Goal: Transaction & Acquisition: Purchase product/service

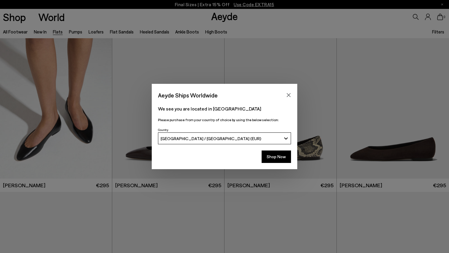
click at [290, 90] on div "Aeyde Ships Worldwide" at bounding box center [224, 92] width 145 height 17
click at [290, 91] on button "Close" at bounding box center [288, 95] width 9 height 9
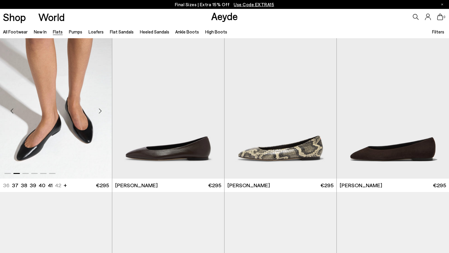
click at [99, 115] on div "Next slide" at bounding box center [100, 111] width 18 height 18
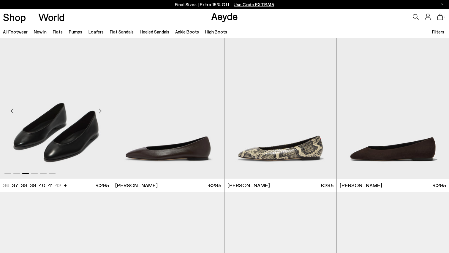
click at [99, 116] on div "Next slide" at bounding box center [100, 111] width 18 height 18
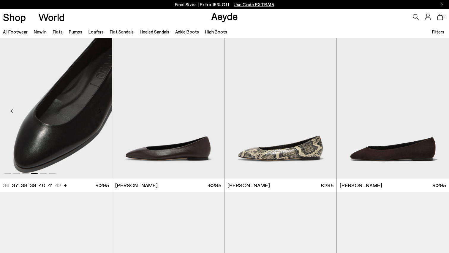
click at [99, 116] on div "Next slide" at bounding box center [100, 111] width 18 height 18
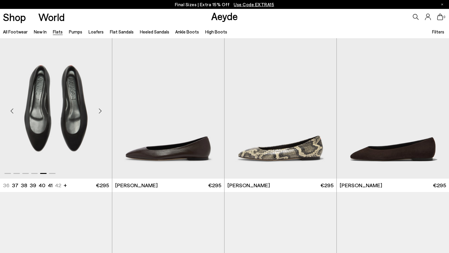
click at [99, 116] on div "Next slide" at bounding box center [100, 111] width 18 height 18
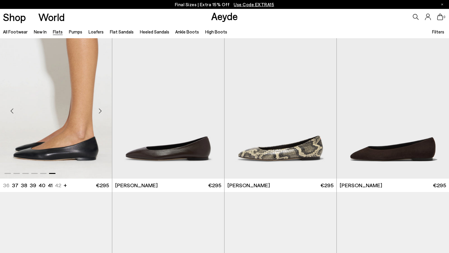
click at [99, 113] on div "Next slide" at bounding box center [100, 111] width 18 height 18
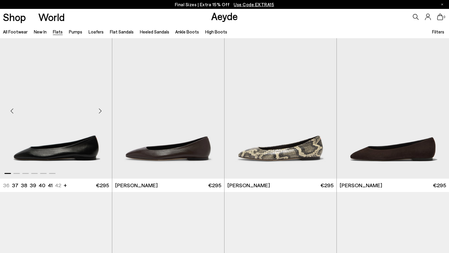
click at [99, 113] on div "Next slide" at bounding box center [100, 111] width 18 height 18
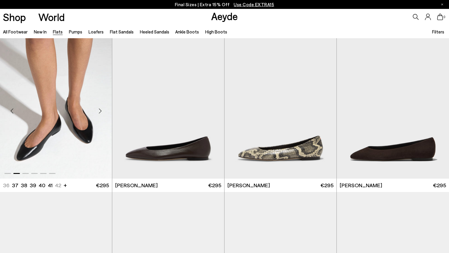
click at [99, 113] on div "Next slide" at bounding box center [100, 111] width 18 height 18
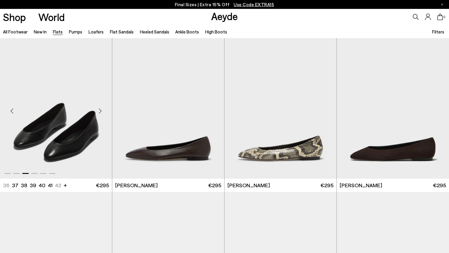
click at [99, 113] on div "Next slide" at bounding box center [100, 111] width 18 height 18
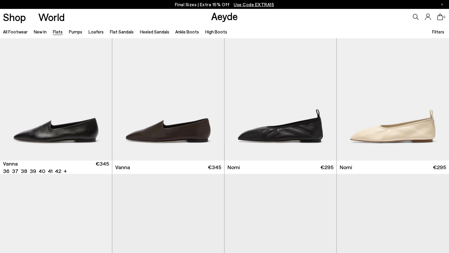
scroll to position [172, 0]
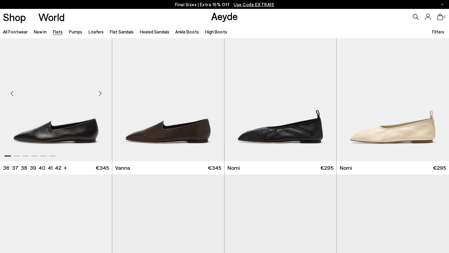
click at [101, 91] on div "Next slide" at bounding box center [100, 94] width 18 height 18
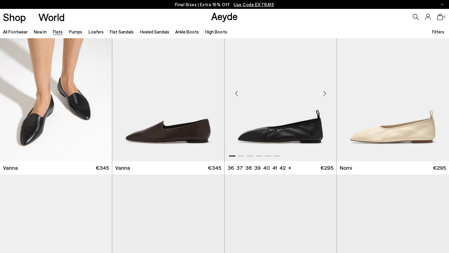
click at [326, 91] on div "Next slide" at bounding box center [325, 94] width 18 height 18
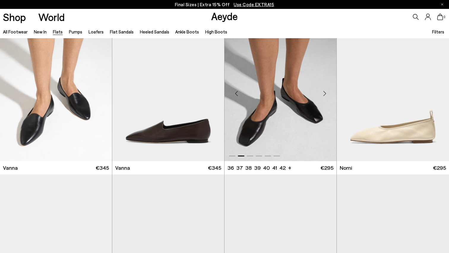
click at [327, 92] on div "Next slide" at bounding box center [325, 94] width 18 height 18
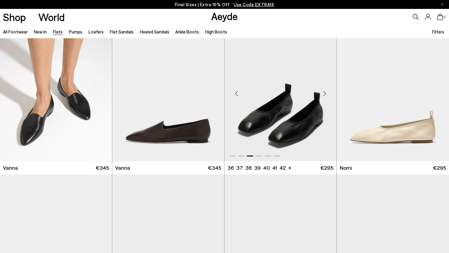
click at [327, 92] on div "Next slide" at bounding box center [325, 94] width 18 height 18
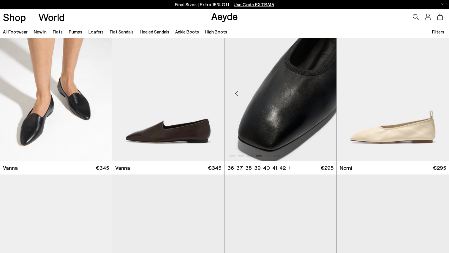
click at [327, 92] on div "Next slide" at bounding box center [325, 94] width 18 height 18
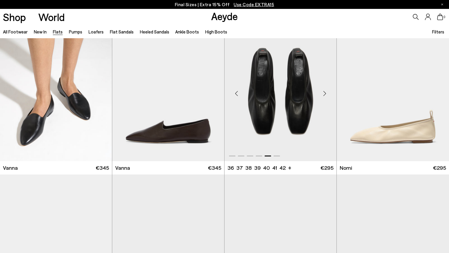
click at [327, 93] on div "Next slide" at bounding box center [325, 94] width 18 height 18
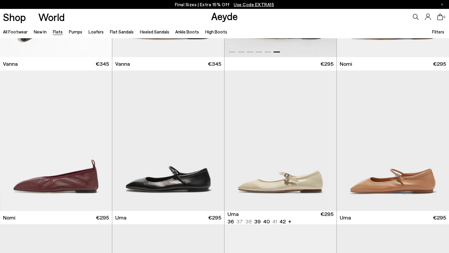
scroll to position [281, 0]
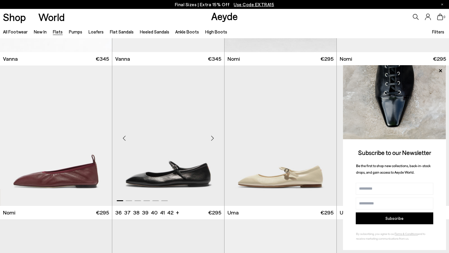
click at [214, 139] on div "Next slide" at bounding box center [212, 138] width 18 height 18
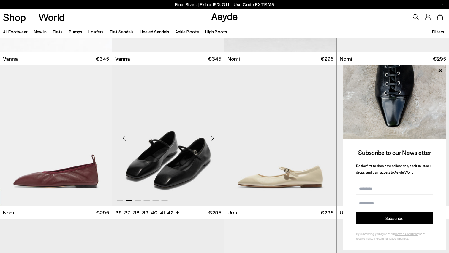
click at [214, 139] on div "Next slide" at bounding box center [212, 138] width 18 height 18
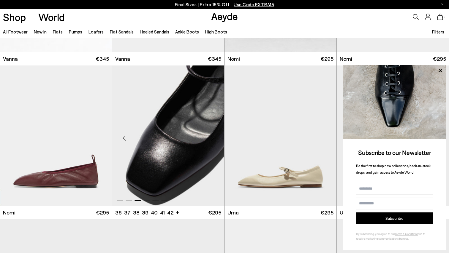
click at [214, 139] on div "Next slide" at bounding box center [212, 138] width 18 height 18
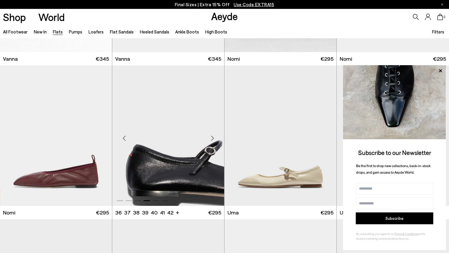
click at [214, 139] on div "Next slide" at bounding box center [212, 138] width 18 height 18
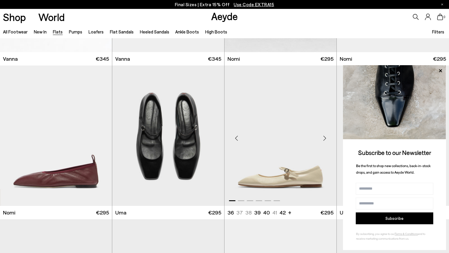
click at [326, 141] on div "Next slide" at bounding box center [325, 138] width 18 height 18
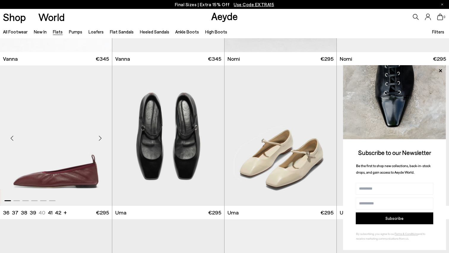
click at [96, 140] on div "Next slide" at bounding box center [100, 138] width 18 height 18
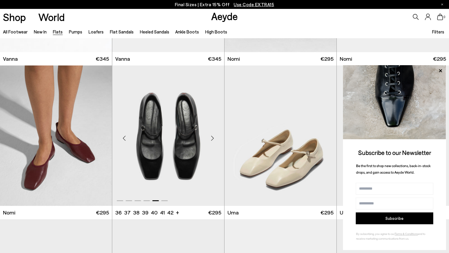
scroll to position [283, 0]
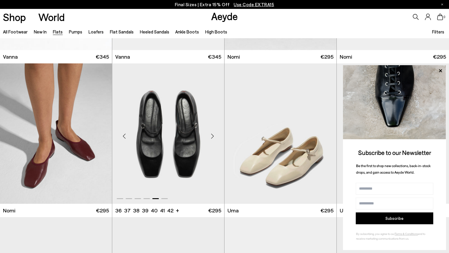
click at [164, 161] on img "5 / 6" at bounding box center [168, 134] width 112 height 141
click at [312, 133] on img "2 / 6" at bounding box center [280, 134] width 112 height 141
click at [257, 128] on img "2 / 6" at bounding box center [280, 134] width 112 height 141
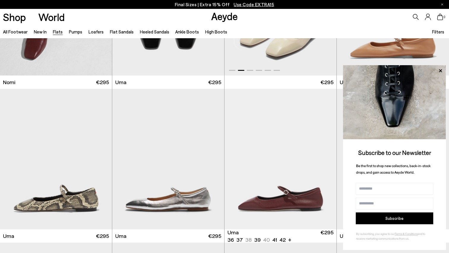
scroll to position [413, 0]
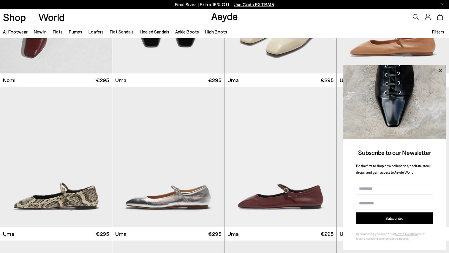
click at [439, 72] on icon at bounding box center [440, 70] width 3 height 3
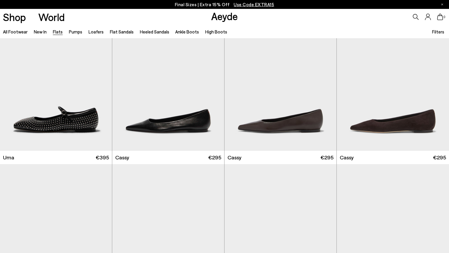
scroll to position [644, 0]
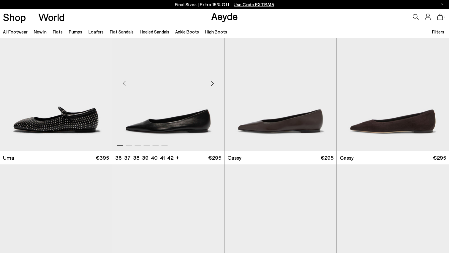
click at [212, 89] on div "Next slide" at bounding box center [212, 83] width 18 height 18
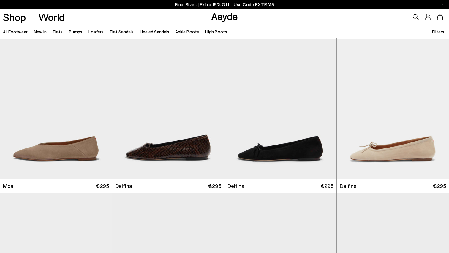
scroll to position [1085, 0]
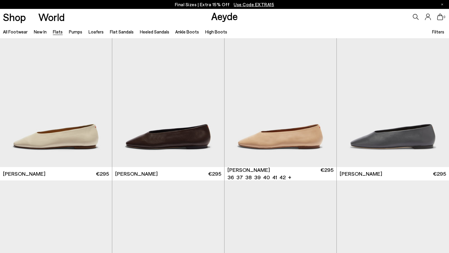
scroll to position [1403, 0]
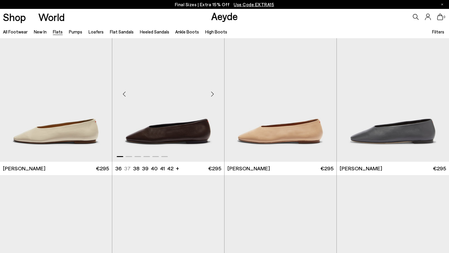
click at [211, 94] on div "Next slide" at bounding box center [212, 94] width 18 height 18
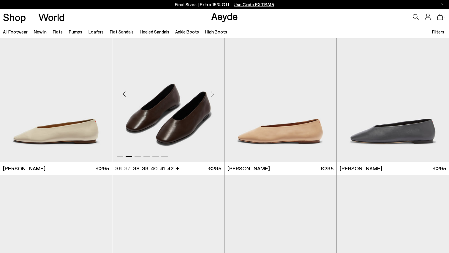
click at [215, 91] on div "Next slide" at bounding box center [212, 94] width 18 height 18
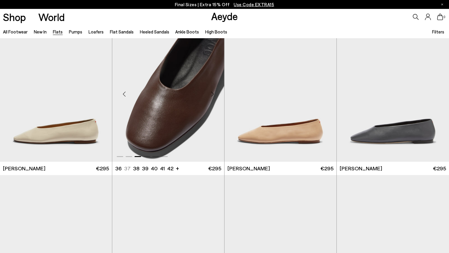
click at [215, 91] on div "Next slide" at bounding box center [212, 94] width 18 height 18
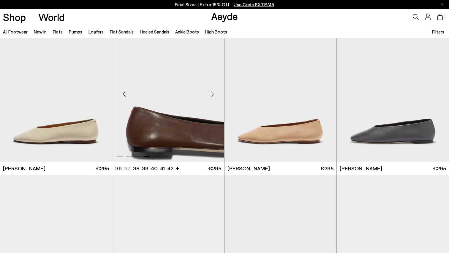
click at [215, 91] on div "Next slide" at bounding box center [212, 94] width 18 height 18
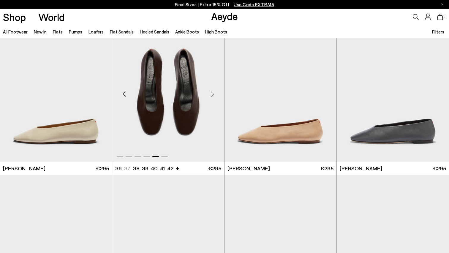
click at [215, 91] on div "Next slide" at bounding box center [212, 94] width 18 height 18
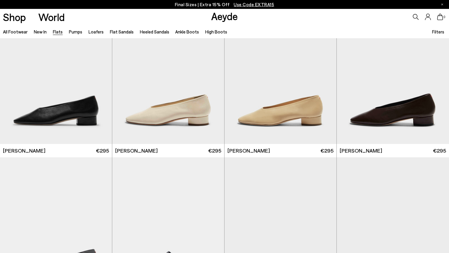
scroll to position [1581, 0]
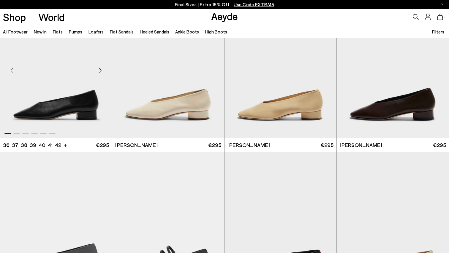
click at [99, 72] on div "Next slide" at bounding box center [100, 71] width 18 height 18
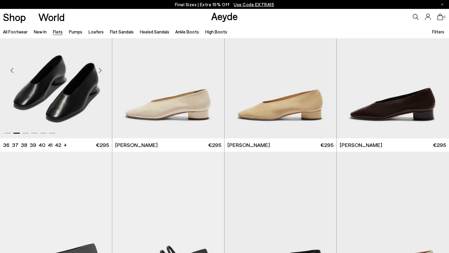
click at [99, 72] on div "Next slide" at bounding box center [100, 71] width 18 height 18
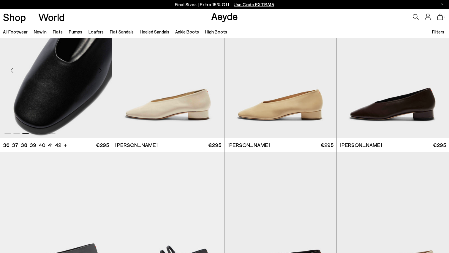
click at [99, 72] on div "Next slide" at bounding box center [100, 71] width 18 height 18
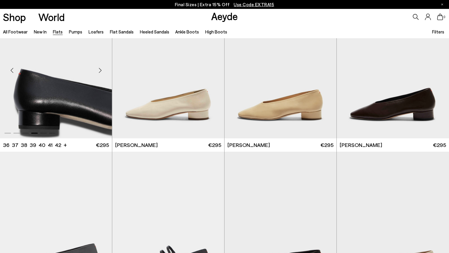
click at [99, 72] on div "Next slide" at bounding box center [100, 71] width 18 height 18
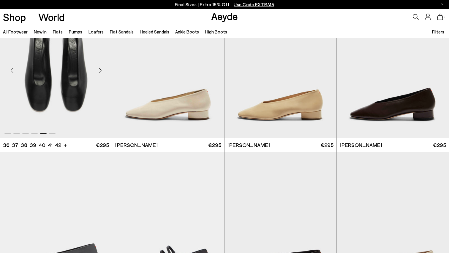
click at [99, 72] on div "Next slide" at bounding box center [100, 71] width 18 height 18
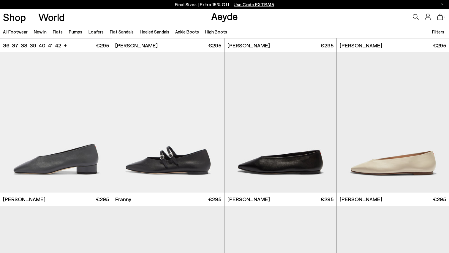
scroll to position [1682, 0]
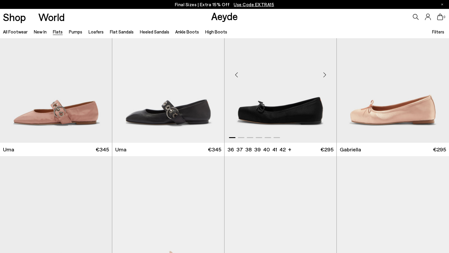
scroll to position [2500, 0]
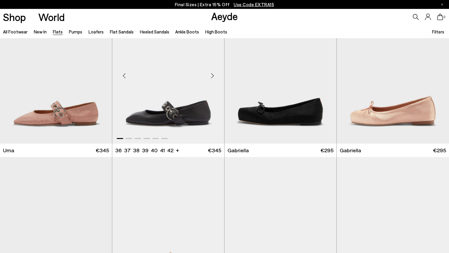
click at [211, 76] on div "Next slide" at bounding box center [212, 76] width 18 height 18
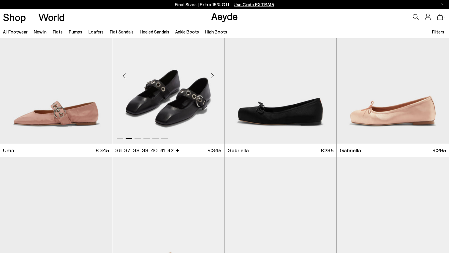
click at [211, 76] on div "Next slide" at bounding box center [212, 76] width 18 height 18
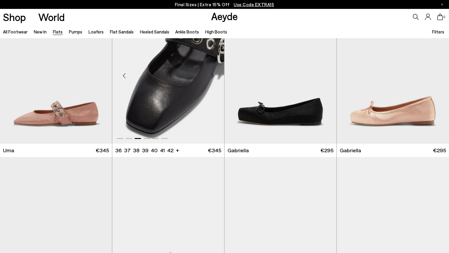
click at [211, 77] on div "Next slide" at bounding box center [212, 76] width 18 height 18
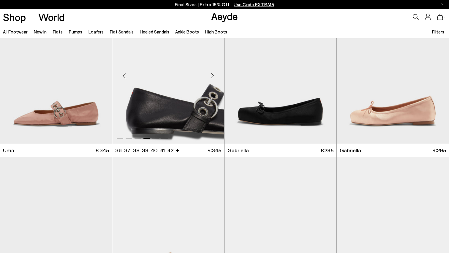
click at [211, 77] on div "Next slide" at bounding box center [212, 76] width 18 height 18
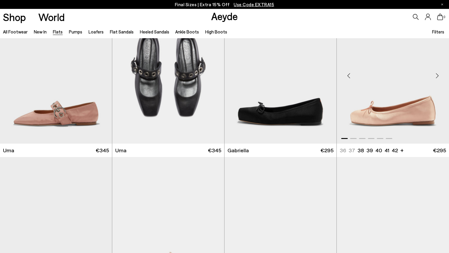
click at [431, 78] on div "Next slide" at bounding box center [437, 76] width 18 height 18
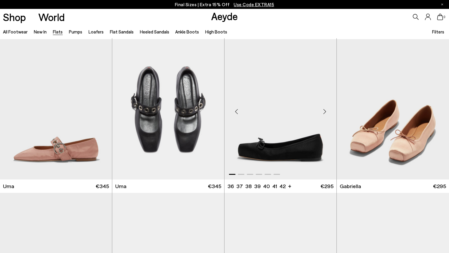
scroll to position [2463, 0]
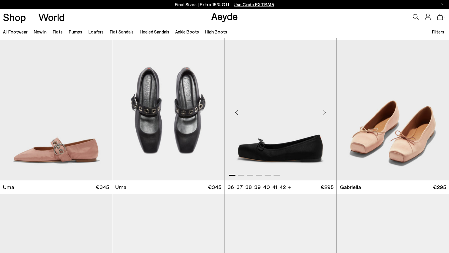
click at [326, 108] on div "Next slide" at bounding box center [325, 113] width 18 height 18
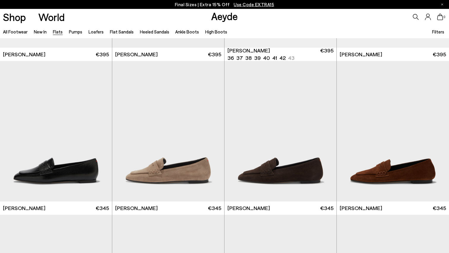
scroll to position [2915, 0]
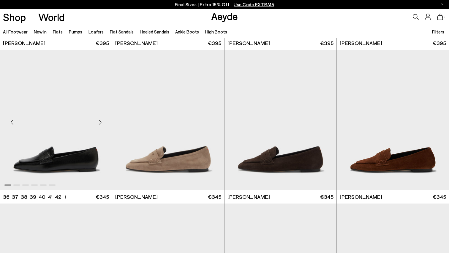
click at [98, 123] on div "Next slide" at bounding box center [100, 123] width 18 height 18
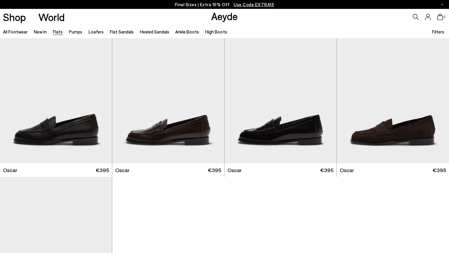
scroll to position [3106, 0]
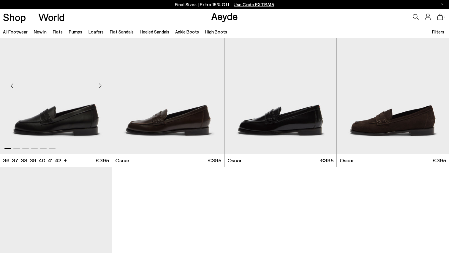
click at [99, 84] on div "Next slide" at bounding box center [100, 86] width 18 height 18
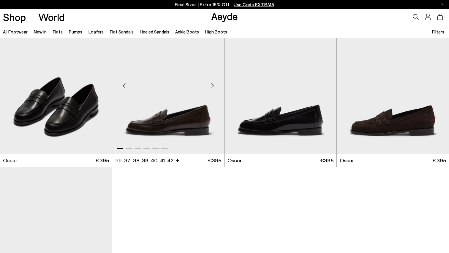
click at [215, 85] on div "Next slide" at bounding box center [212, 86] width 18 height 18
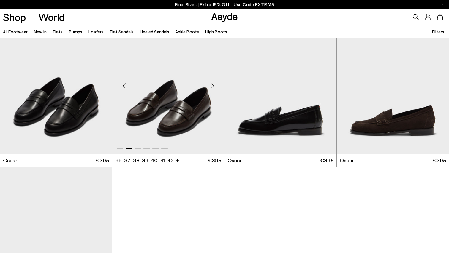
click at [215, 85] on div "Next slide" at bounding box center [212, 86] width 18 height 18
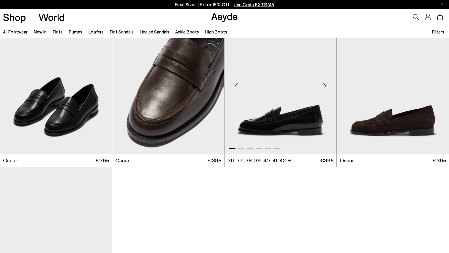
click at [325, 85] on div "Next slide" at bounding box center [325, 86] width 18 height 18
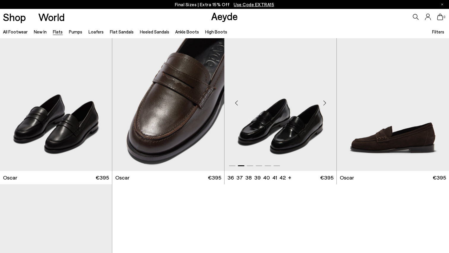
scroll to position [3089, 0]
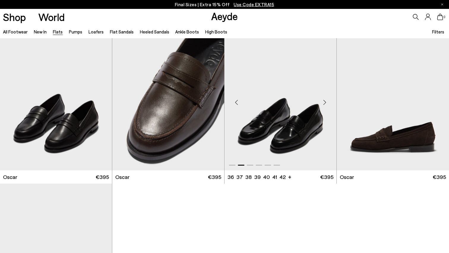
click at [325, 103] on div "Next slide" at bounding box center [325, 103] width 18 height 18
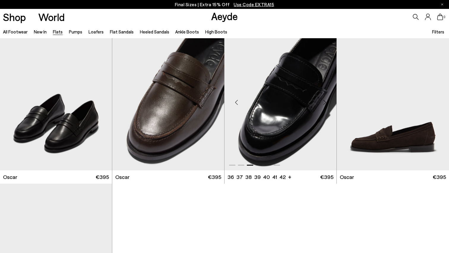
click at [325, 103] on div "Next slide" at bounding box center [325, 103] width 18 height 18
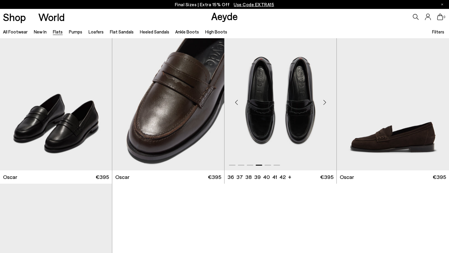
click at [325, 104] on div "Next slide" at bounding box center [325, 103] width 18 height 18
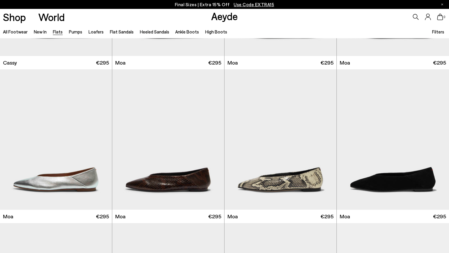
scroll to position [0, 0]
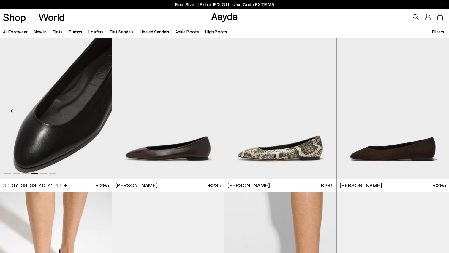
click at [10, 111] on div "Previous slide" at bounding box center [12, 111] width 18 height 18
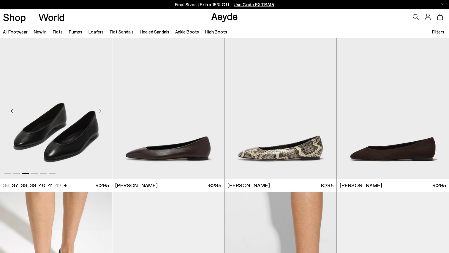
click at [10, 110] on div "Previous slide" at bounding box center [12, 111] width 18 height 18
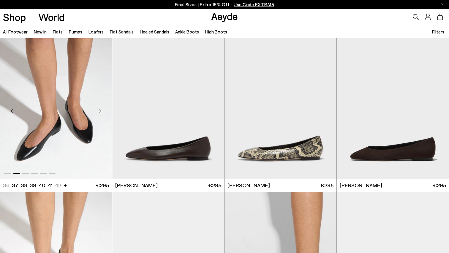
click at [10, 110] on div "Previous slide" at bounding box center [12, 111] width 18 height 18
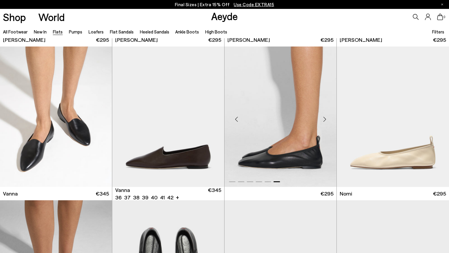
scroll to position [146, 0]
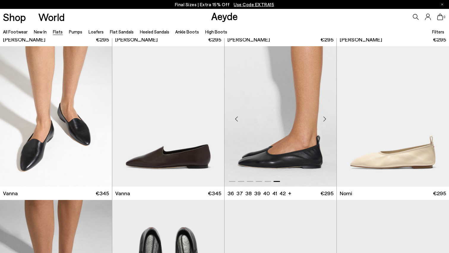
click at [321, 116] on div "Next slide" at bounding box center [325, 119] width 18 height 18
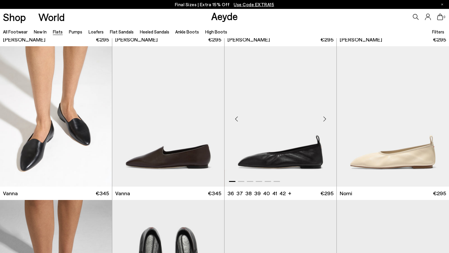
click at [321, 116] on div "Next slide" at bounding box center [325, 119] width 18 height 18
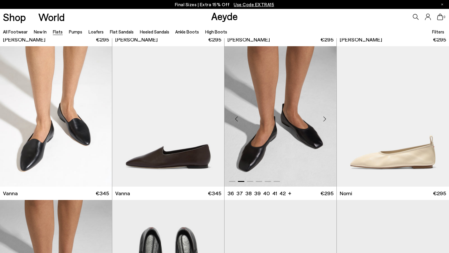
click at [267, 121] on img "2 / 6" at bounding box center [280, 116] width 112 height 141
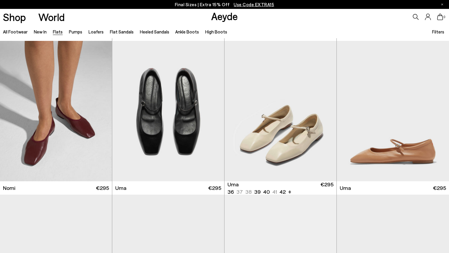
scroll to position [316, 0]
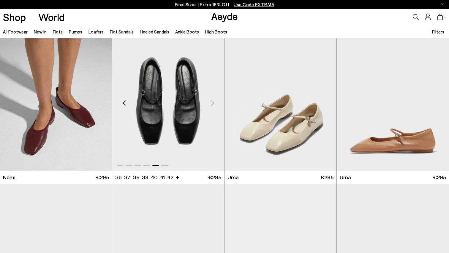
click at [213, 99] on div "Next slide" at bounding box center [212, 103] width 18 height 18
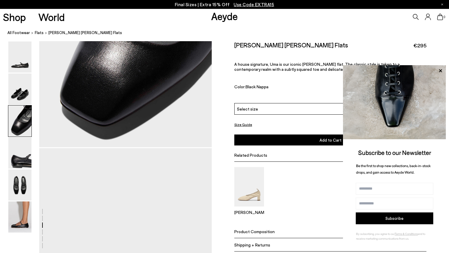
scroll to position [553, 0]
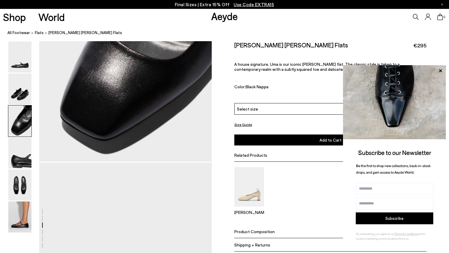
click at [440, 66] on img at bounding box center [394, 102] width 103 height 74
click at [438, 69] on icon at bounding box center [440, 71] width 8 height 8
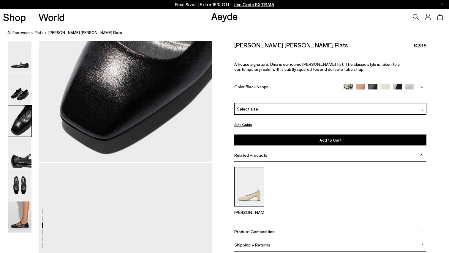
click at [255, 167] on img at bounding box center [249, 186] width 30 height 39
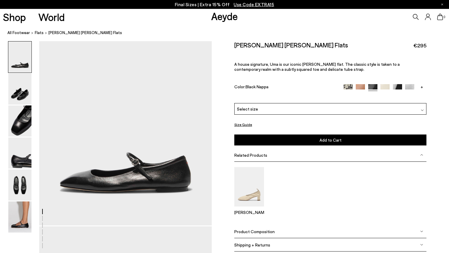
scroll to position [0, 0]
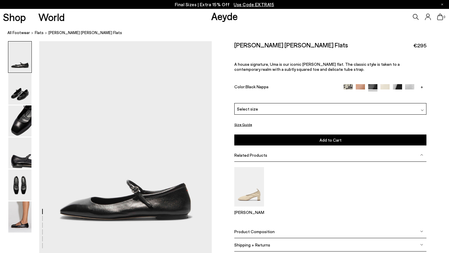
click at [347, 103] on div "Select size" at bounding box center [330, 109] width 192 height 12
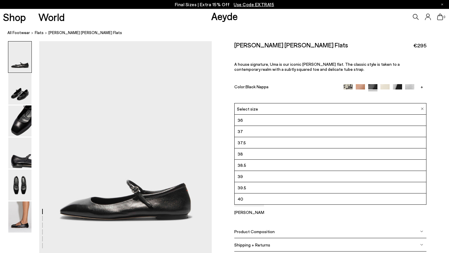
click at [295, 149] on li "38" at bounding box center [330, 154] width 192 height 11
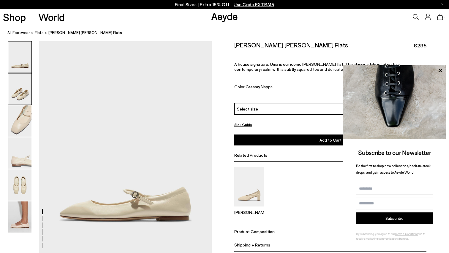
click at [24, 99] on img at bounding box center [19, 89] width 23 height 31
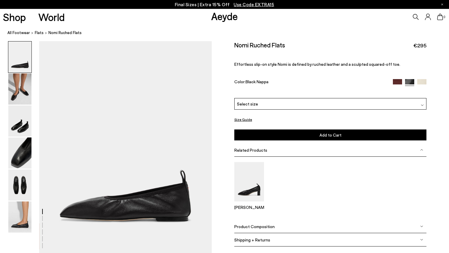
click at [18, 92] on img at bounding box center [19, 89] width 23 height 31
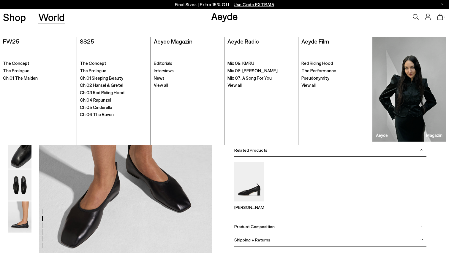
scroll to position [214, 0]
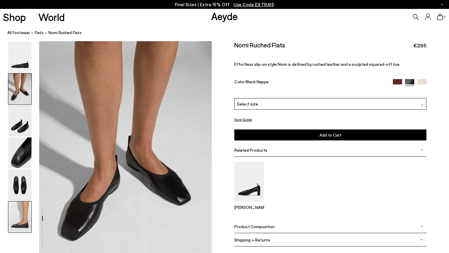
click at [18, 220] on img at bounding box center [19, 217] width 23 height 31
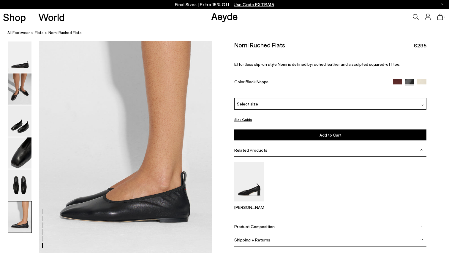
scroll to position [1178, 0]
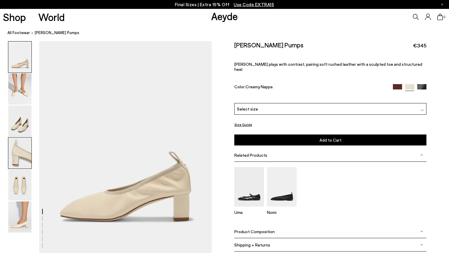
click at [24, 154] on img at bounding box center [19, 153] width 23 height 31
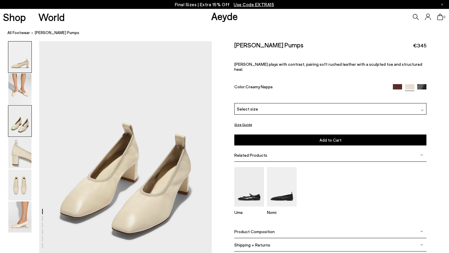
click at [24, 122] on img at bounding box center [19, 121] width 23 height 31
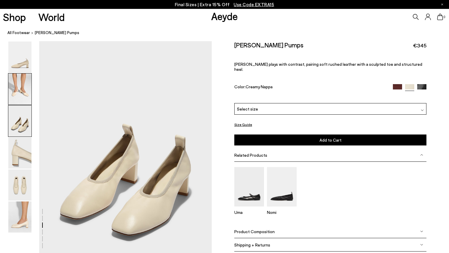
click at [21, 91] on img at bounding box center [19, 89] width 23 height 31
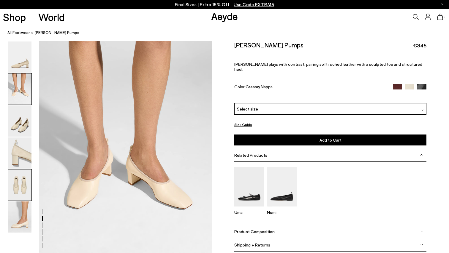
click at [16, 196] on img at bounding box center [19, 185] width 23 height 31
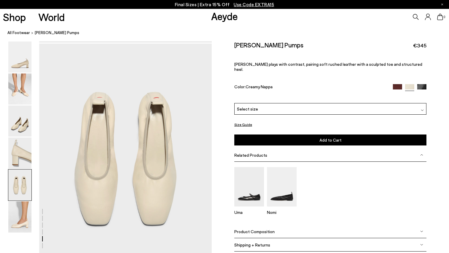
scroll to position [906, 0]
